Goal: Information Seeking & Learning: Learn about a topic

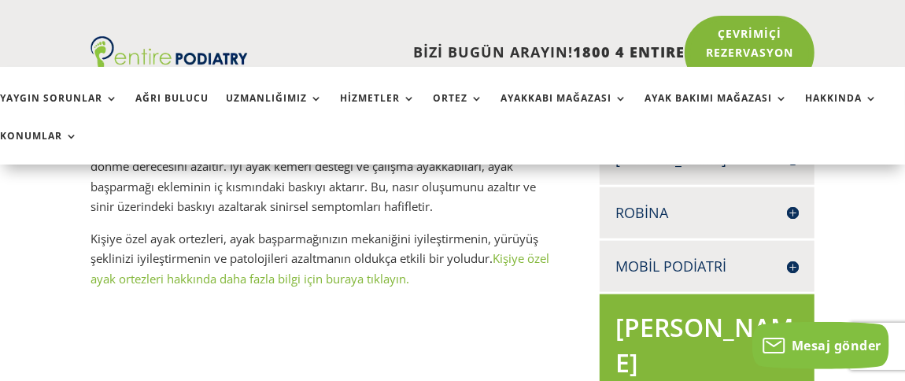
scroll to position [796, 0]
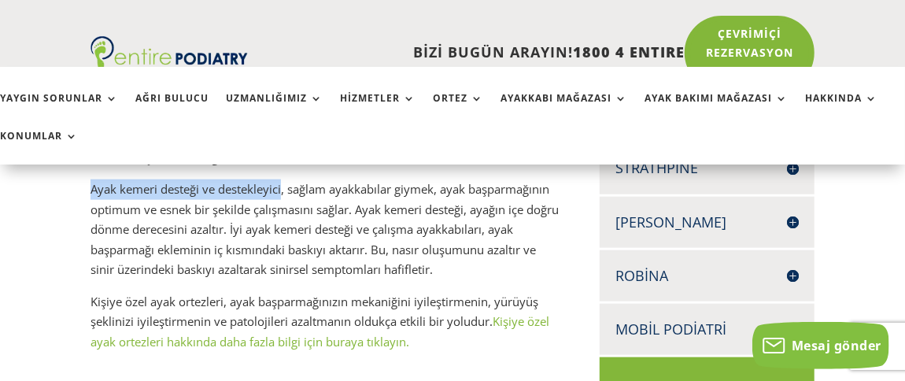
drag, startPoint x: 93, startPoint y: 187, endPoint x: 282, endPoint y: 183, distance: 189.7
click at [282, 183] on font "Ayak kemeri desteği ve destekleyici, sağlam ayakkabılar giymek, ayak başparmağı…" at bounding box center [324, 229] width 468 height 96
copy font "Ayak kemeri desteği ve destekleyici"
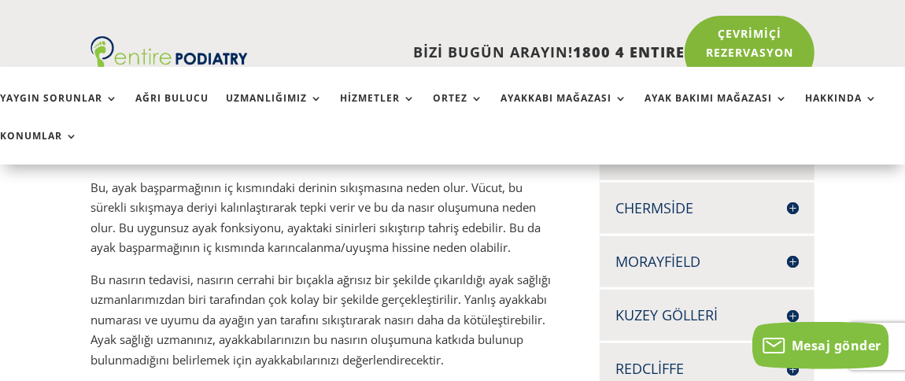
scroll to position [543, 0]
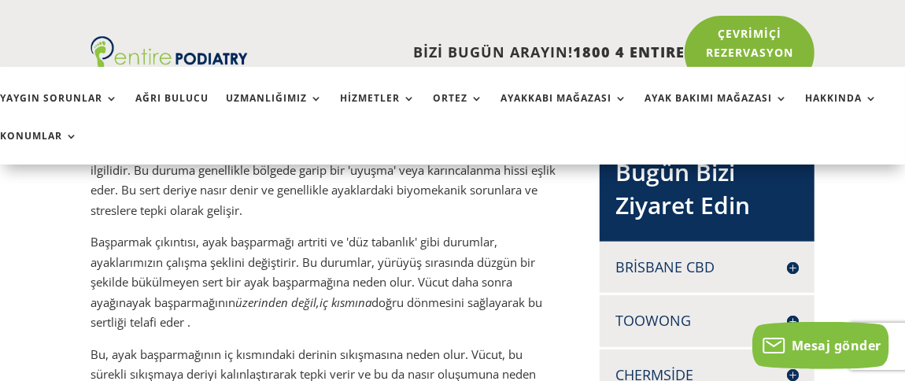
scroll to position [311, 0]
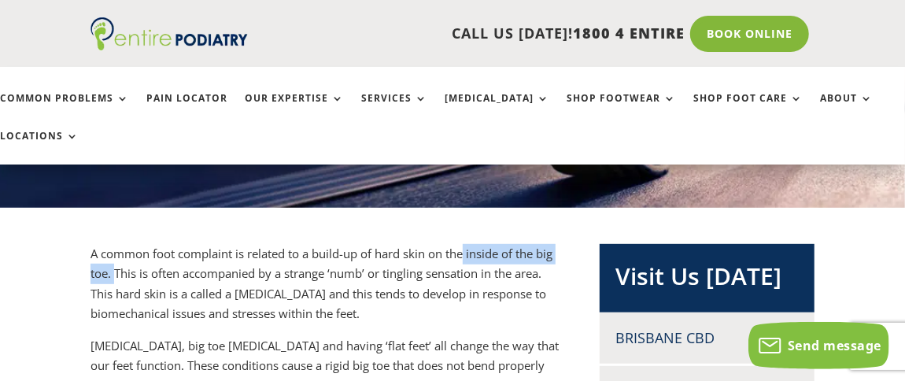
drag, startPoint x: 467, startPoint y: 213, endPoint x: 115, endPoint y: 234, distance: 352.3
click at [115, 244] on p "A common foot complaint is related to a build-up of hard skin on the inside of …" at bounding box center [324, 290] width 469 height 92
copy p "inside of the big toe."
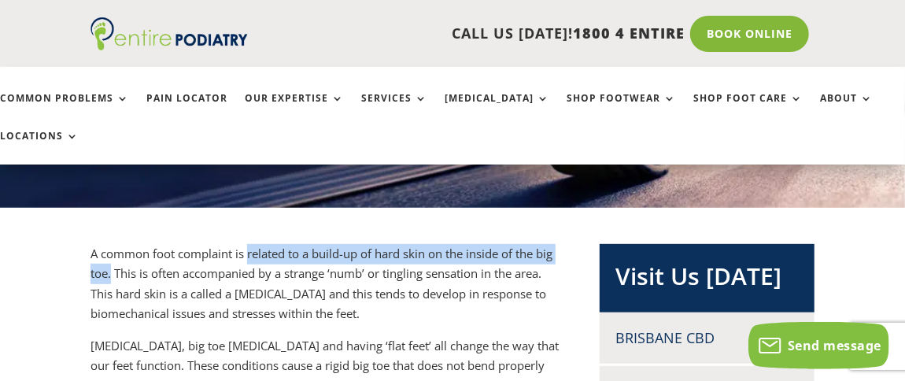
drag, startPoint x: 246, startPoint y: 209, endPoint x: 113, endPoint y: 230, distance: 135.4
click at [113, 244] on p "A common foot complaint is related to a build-up of hard skin on the inside of …" at bounding box center [324, 290] width 469 height 92
copy p "related to a build-up of hard skin on the inside of the big toe."
